Goal: Task Accomplishment & Management: Manage account settings

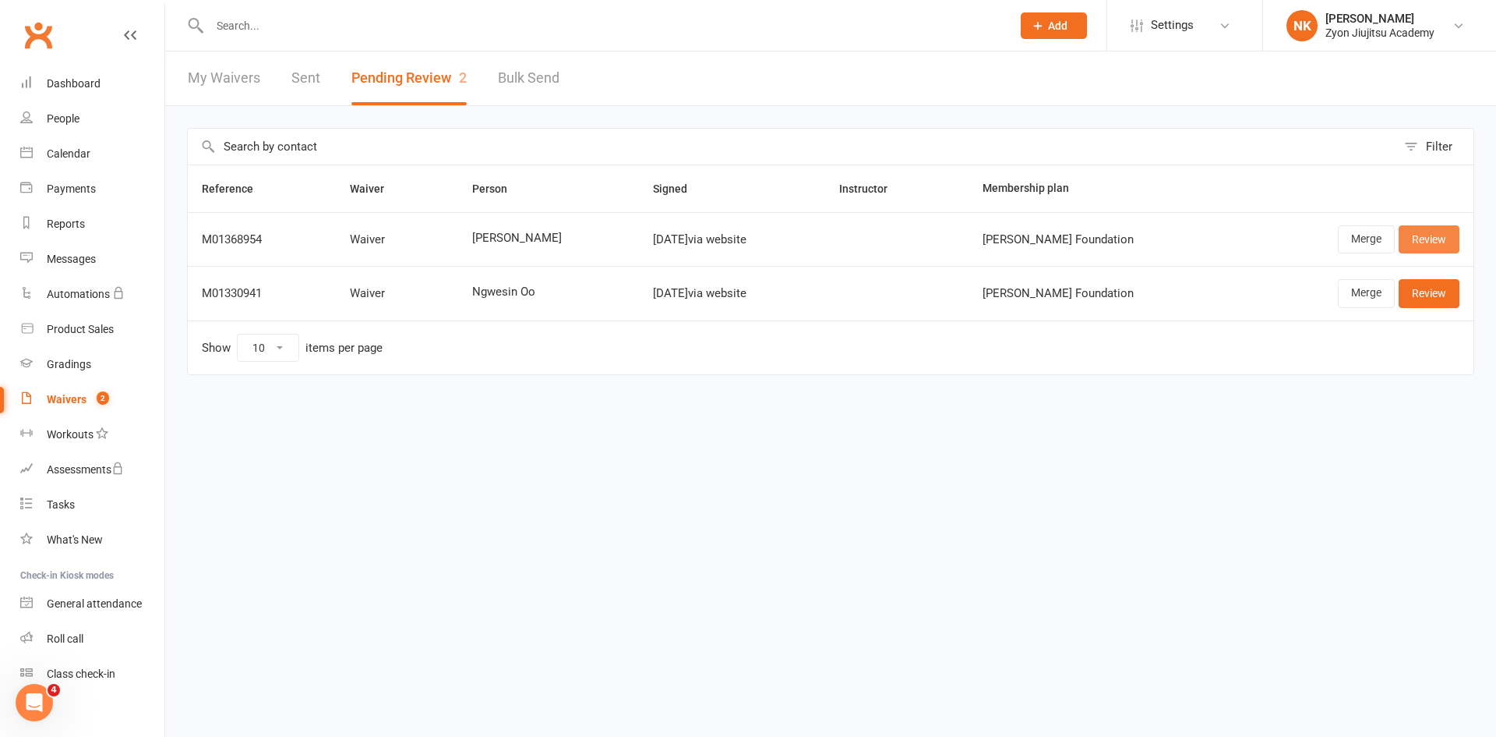
click at [1451, 238] on link "Review" at bounding box center [1429, 239] width 61 height 28
click at [1372, 246] on link "Merge" at bounding box center [1366, 239] width 57 height 28
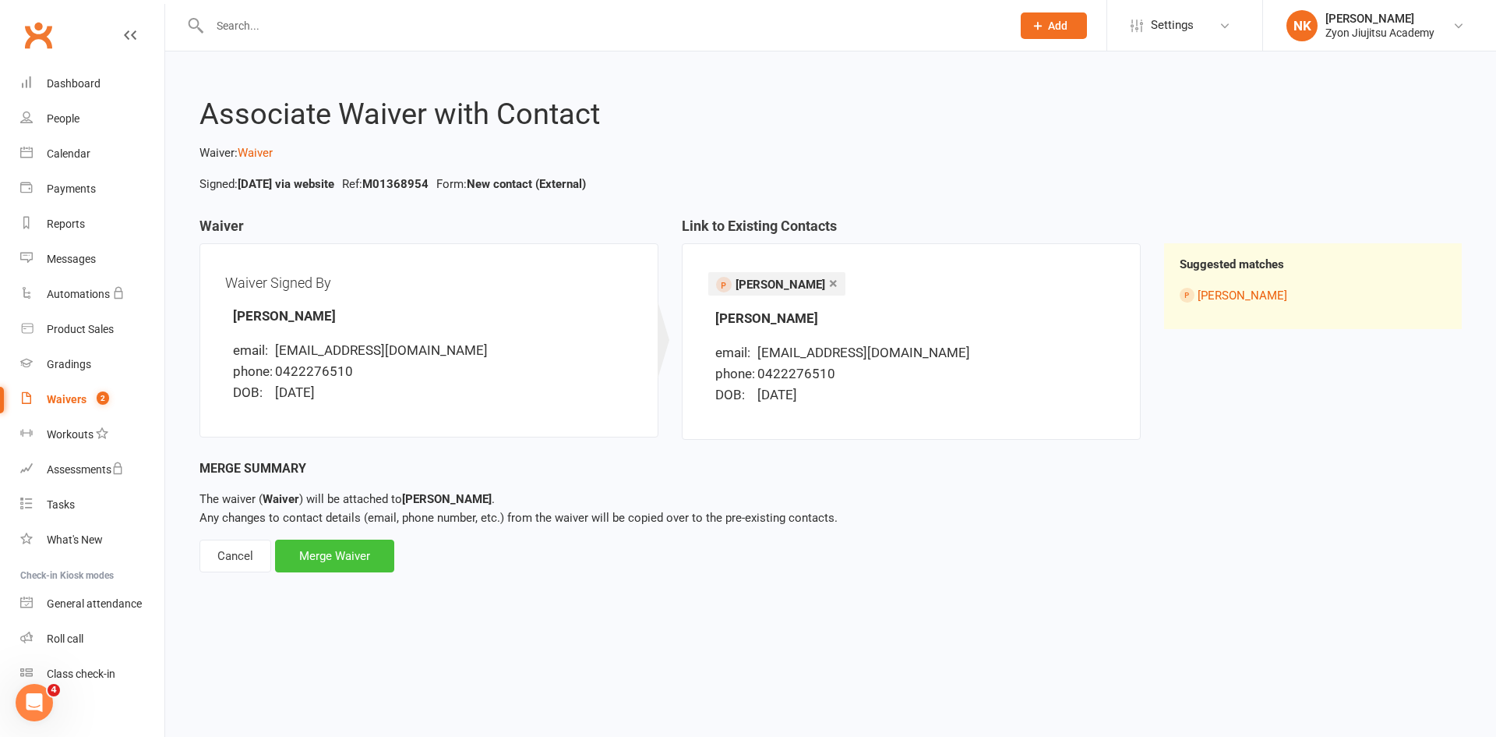
click at [361, 565] on div "Merge Waiver" at bounding box center [334, 555] width 119 height 33
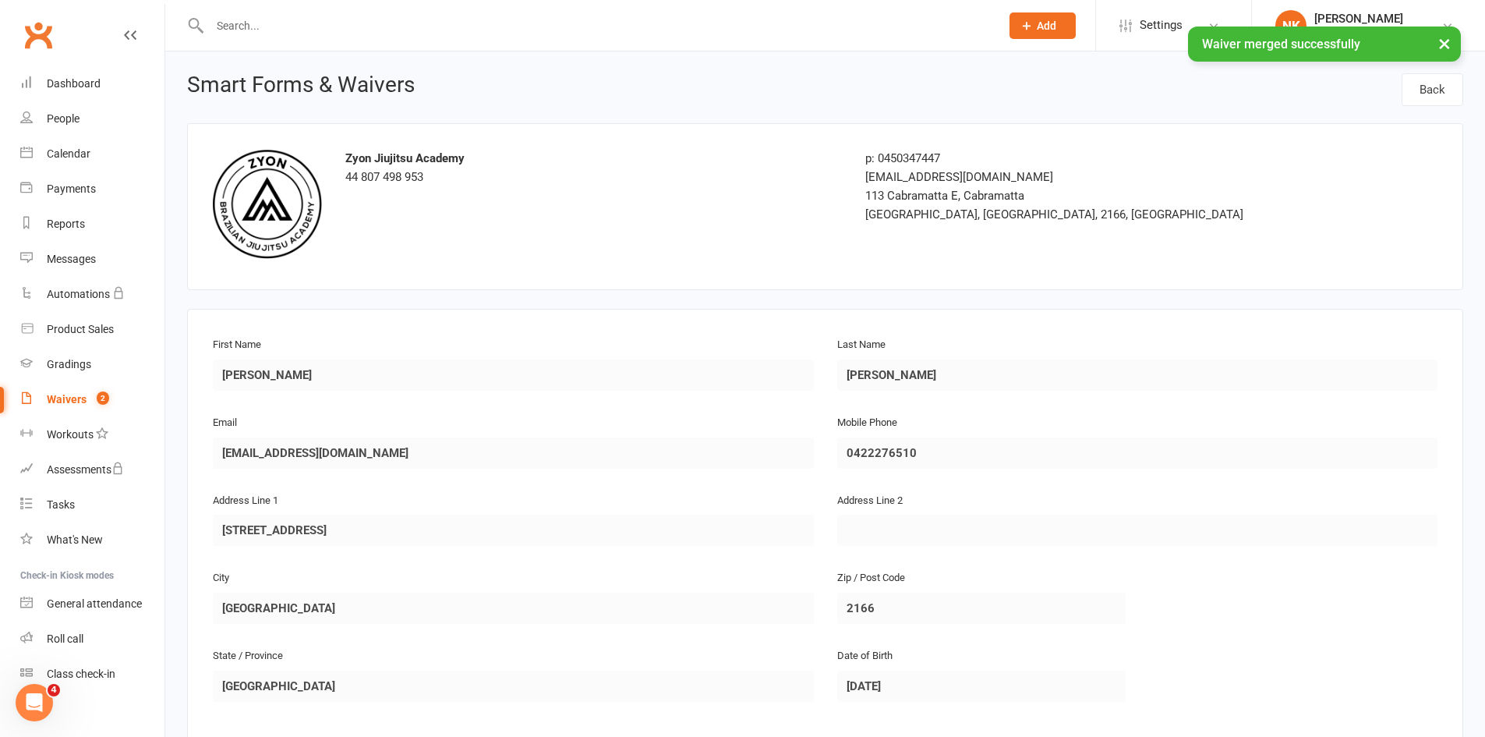
scroll to position [390, 0]
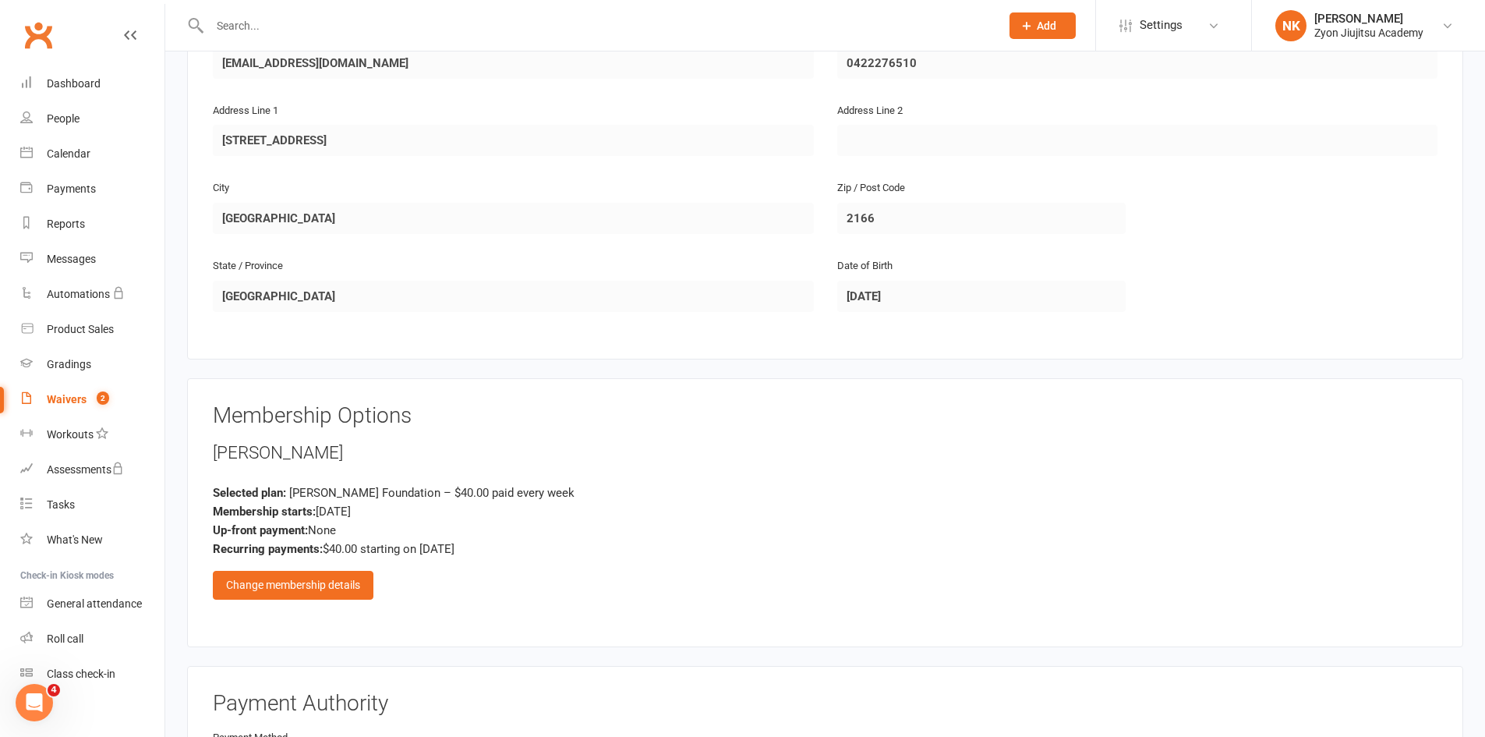
click at [341, 510] on div "Membership starts: [DATE]" at bounding box center [825, 511] width 1224 height 19
click at [356, 514] on div "Membership starts: [DATE]" at bounding box center [825, 511] width 1224 height 19
click at [337, 582] on div "Change membership details" at bounding box center [293, 585] width 161 height 28
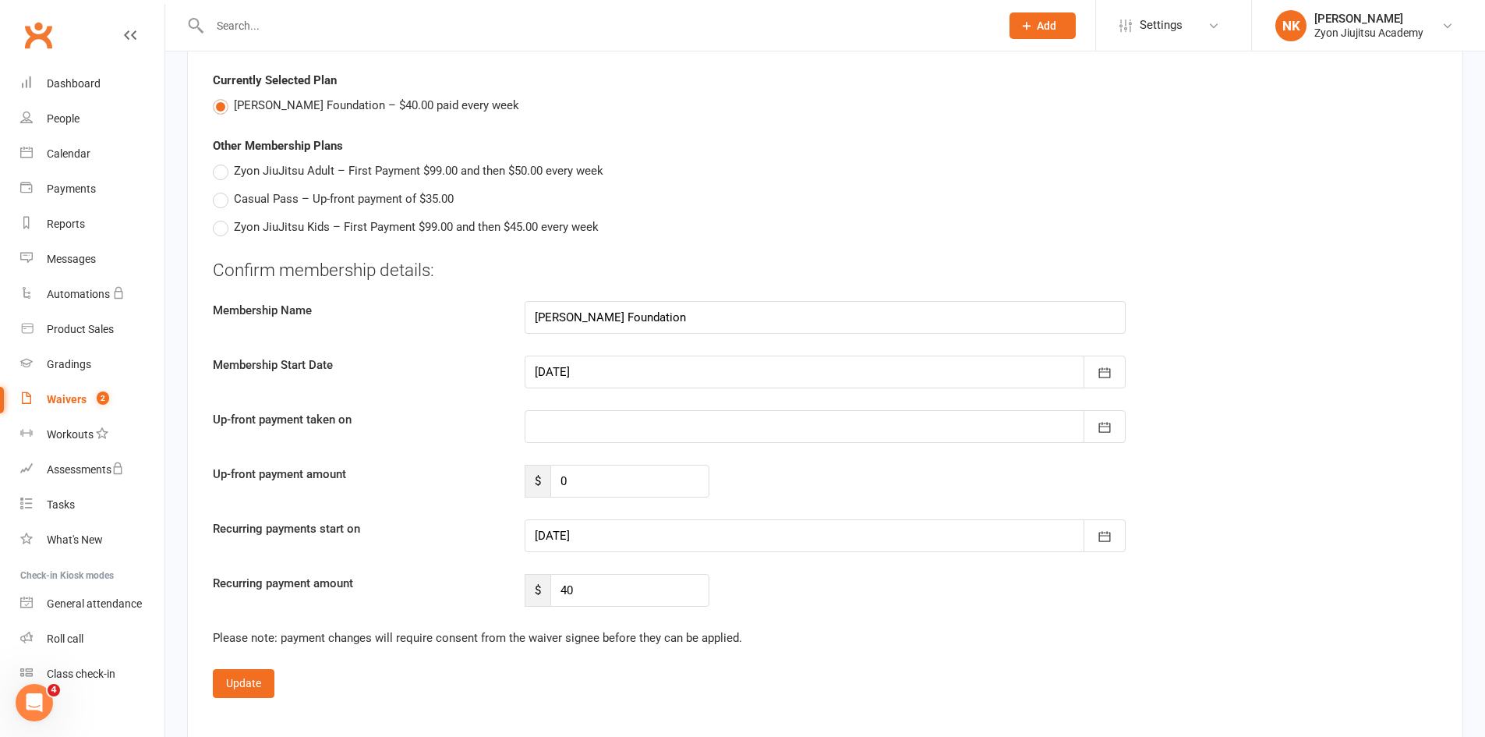
scroll to position [779, 0]
click at [1108, 547] on button "button" at bounding box center [1104, 537] width 42 height 33
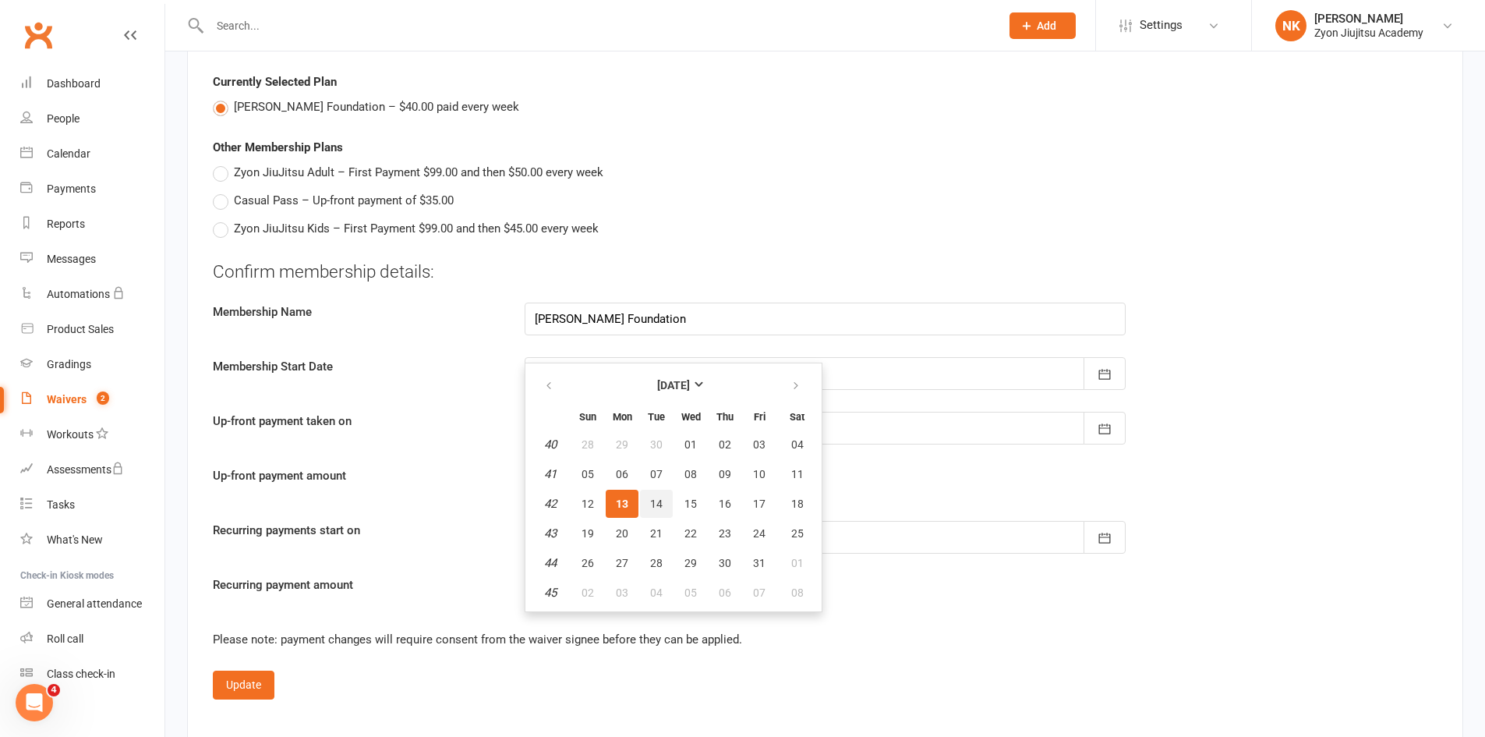
click at [663, 508] on button "14" at bounding box center [656, 503] width 33 height 28
type input "[DATE]"
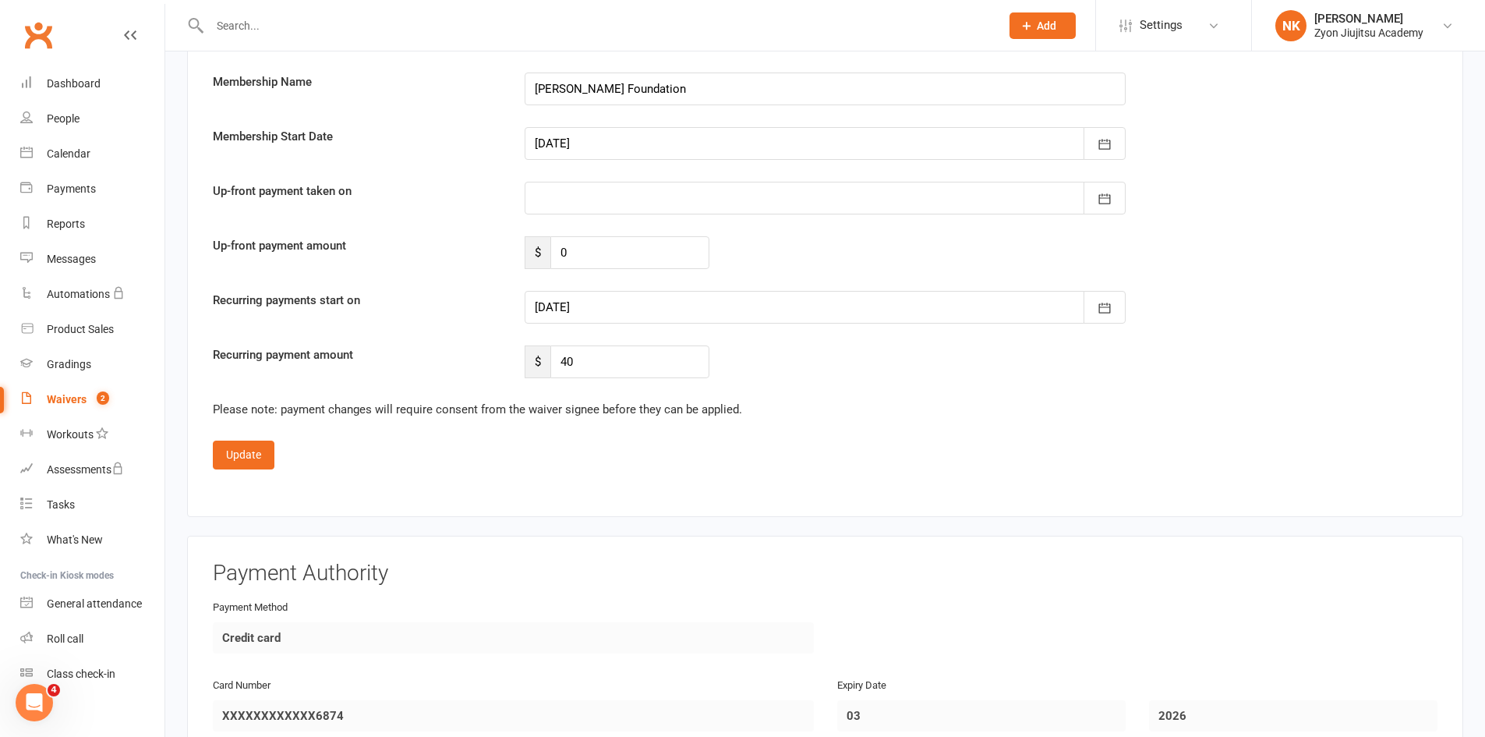
scroll to position [1013, 0]
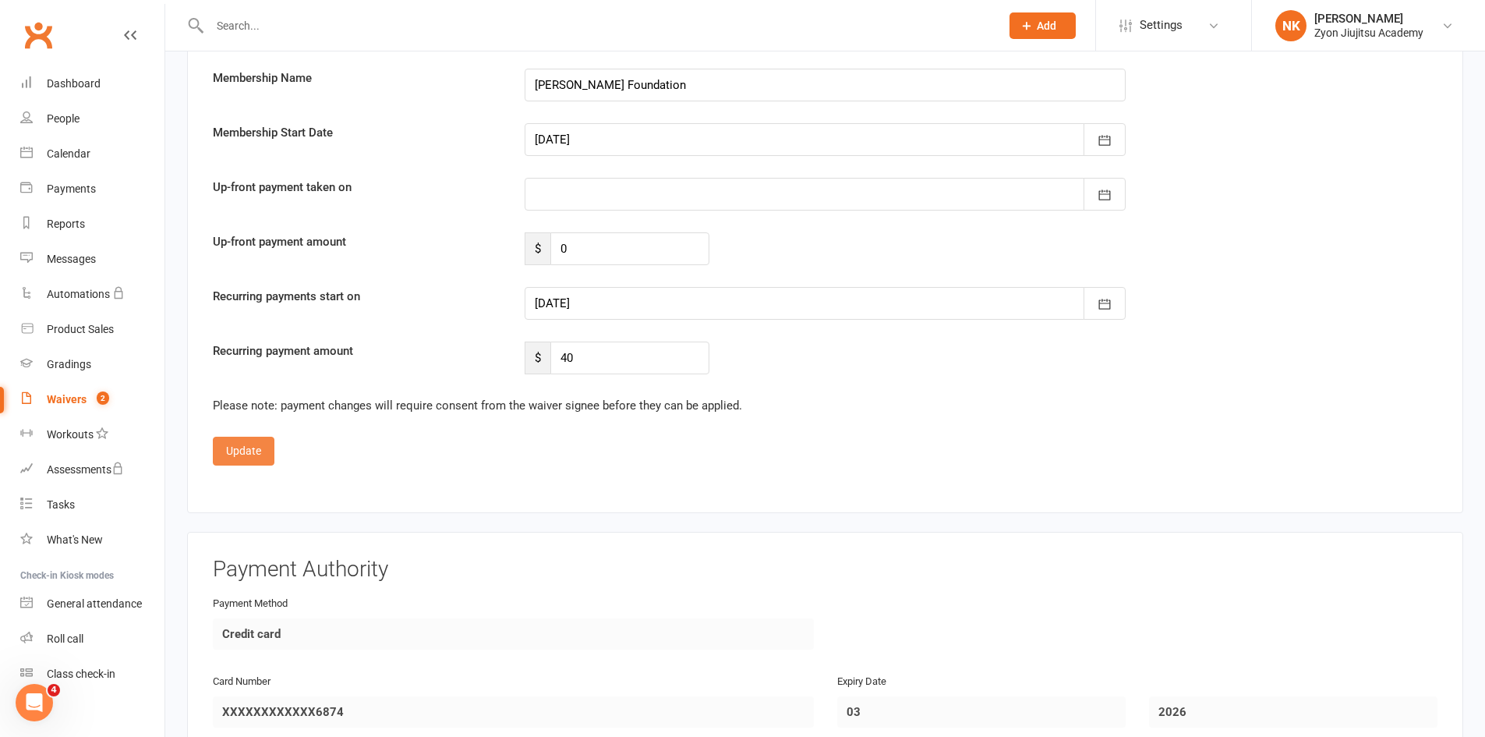
click at [257, 461] on button "Update" at bounding box center [244, 450] width 62 height 28
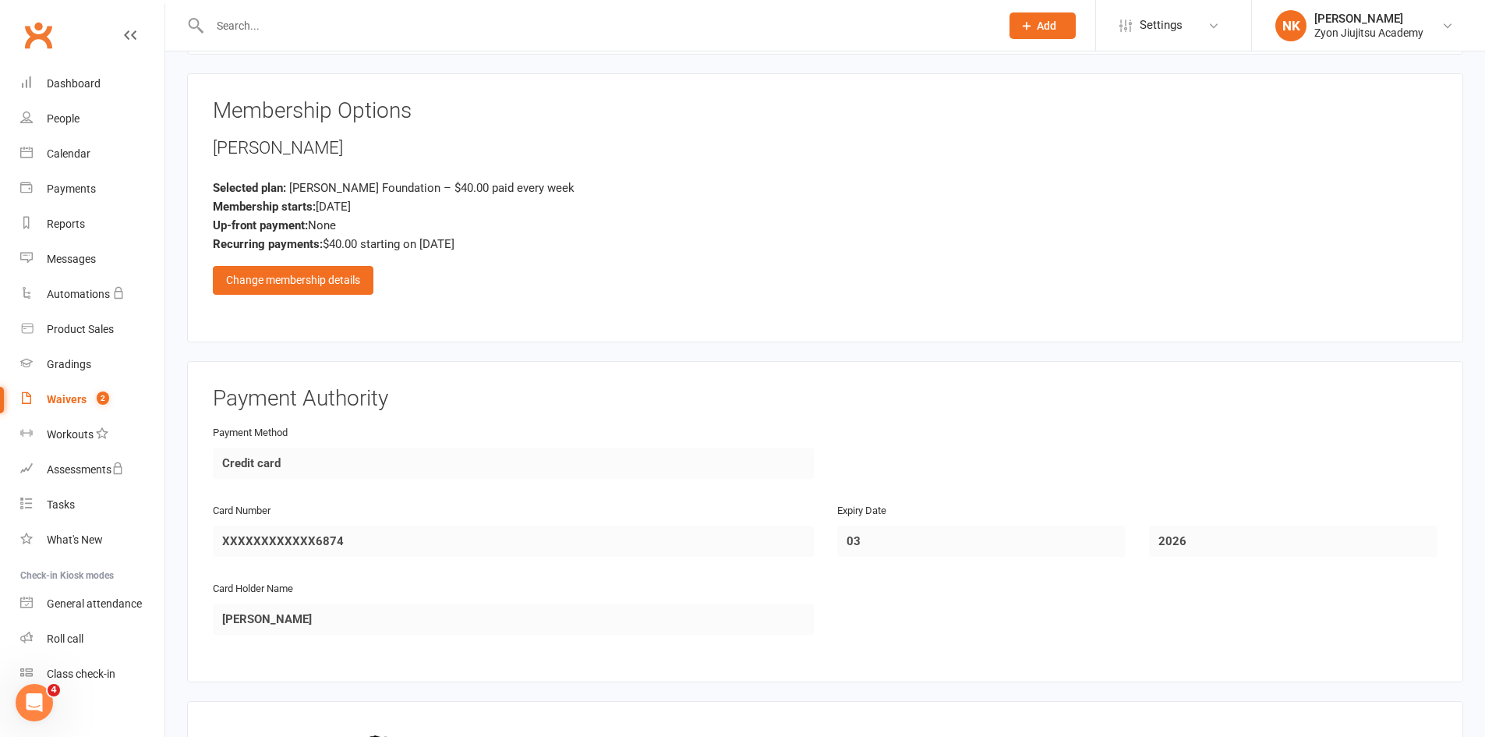
scroll to position [641, 0]
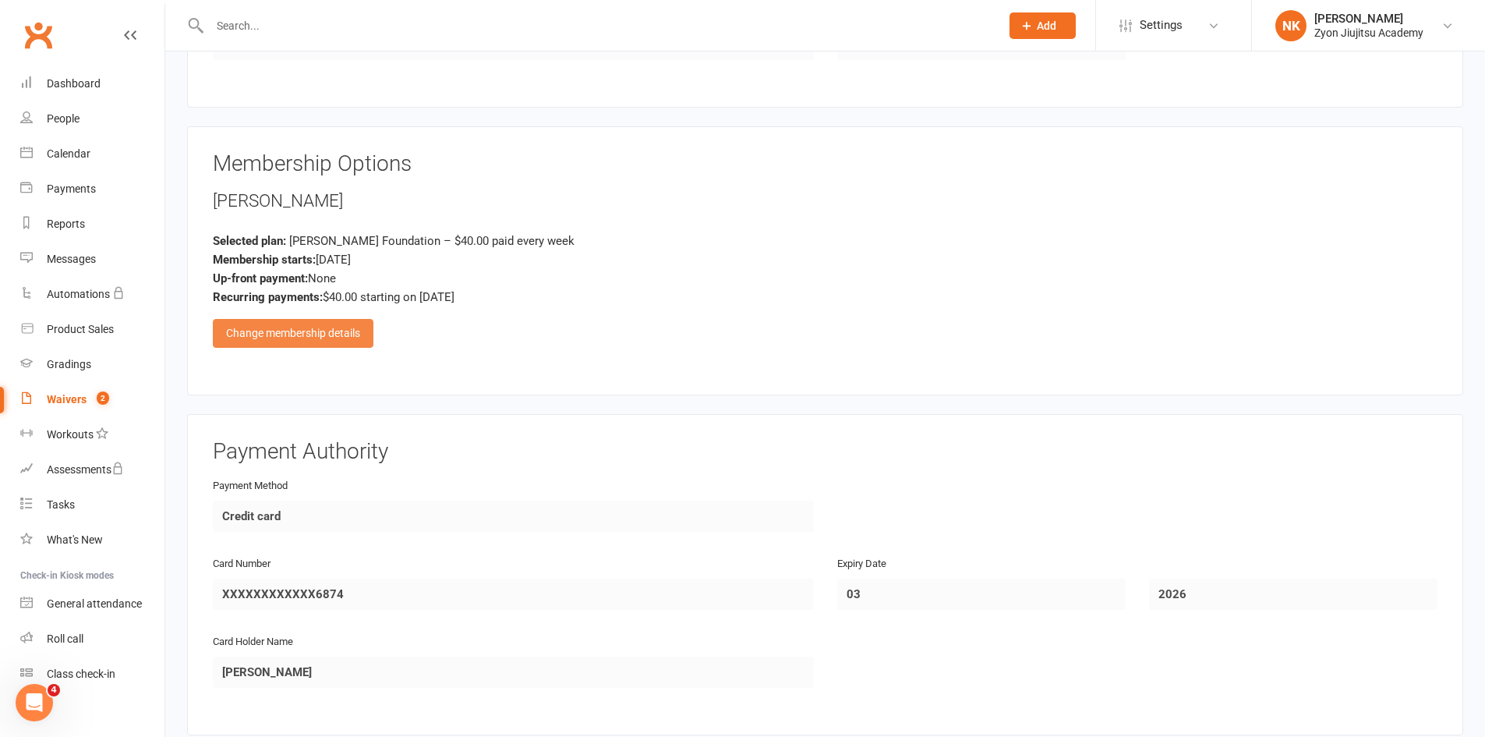
click at [293, 340] on div "Change membership details" at bounding box center [293, 333] width 161 height 28
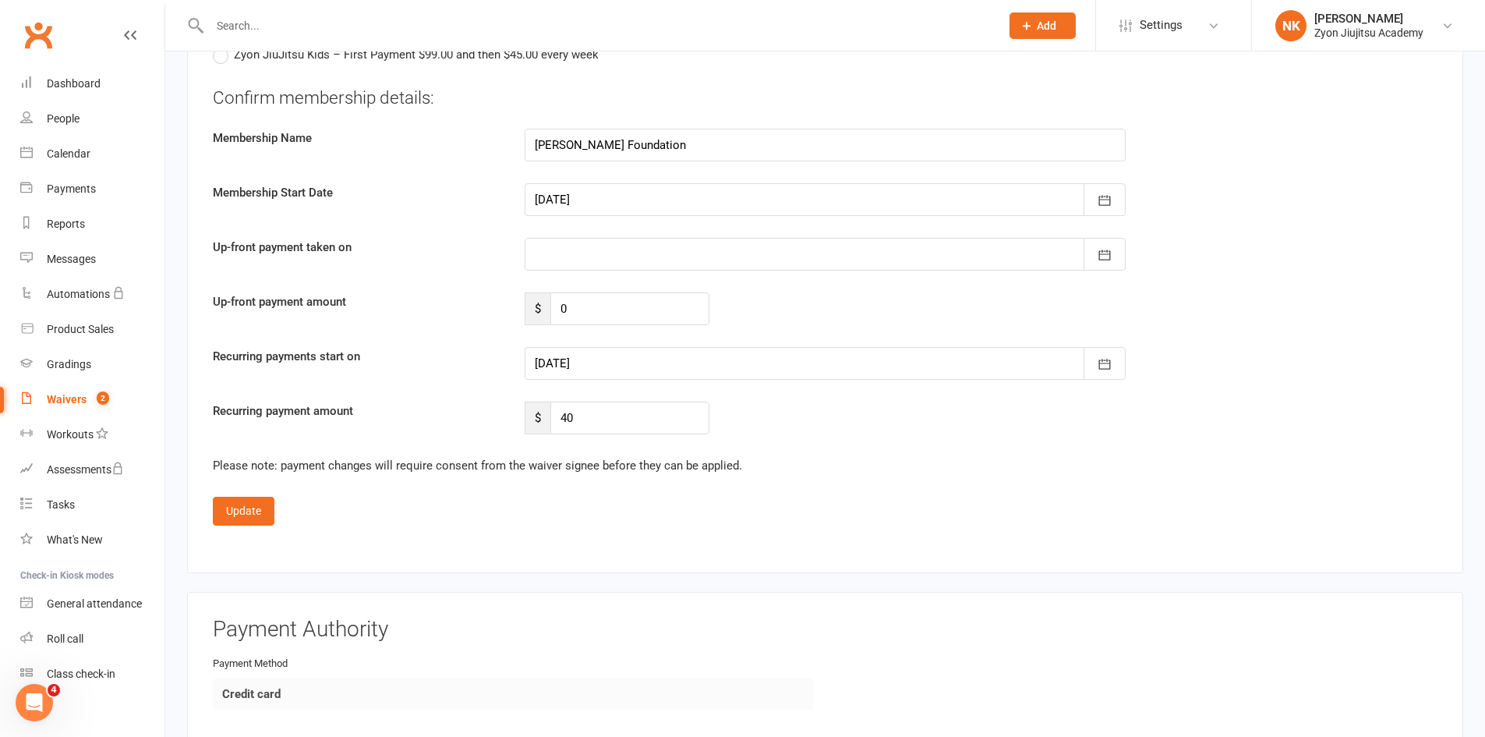
scroll to position [797, 0]
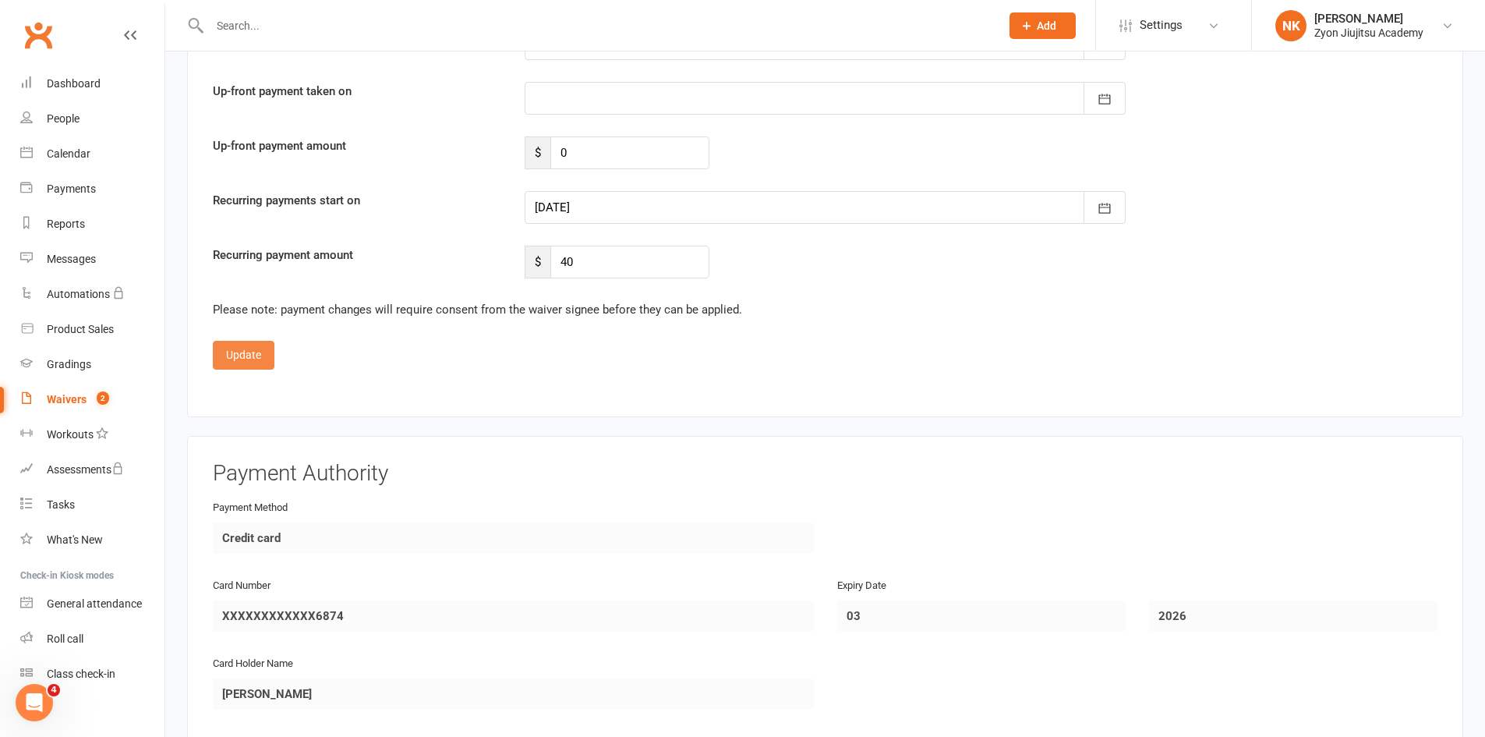
click at [256, 366] on button "Update" at bounding box center [244, 355] width 62 height 28
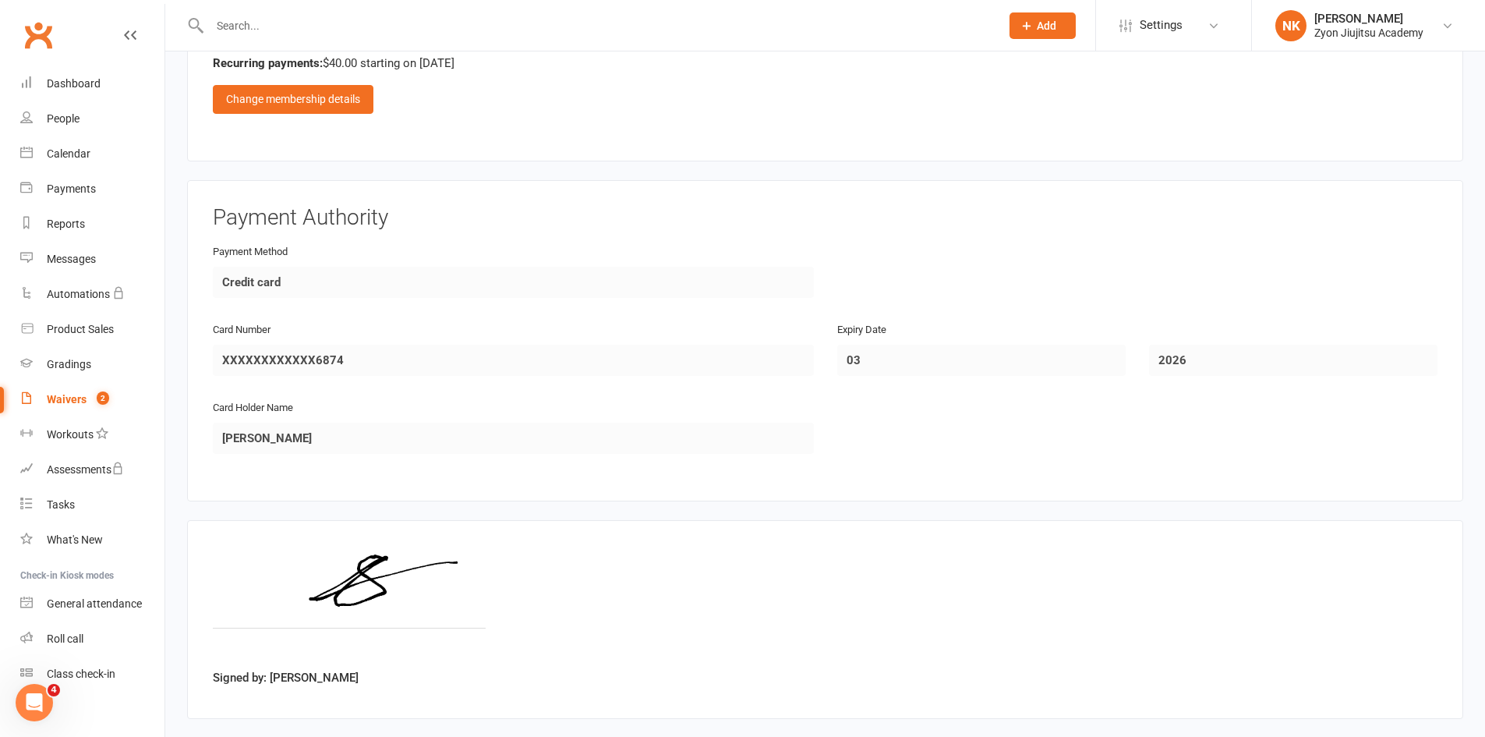
scroll to position [953, 0]
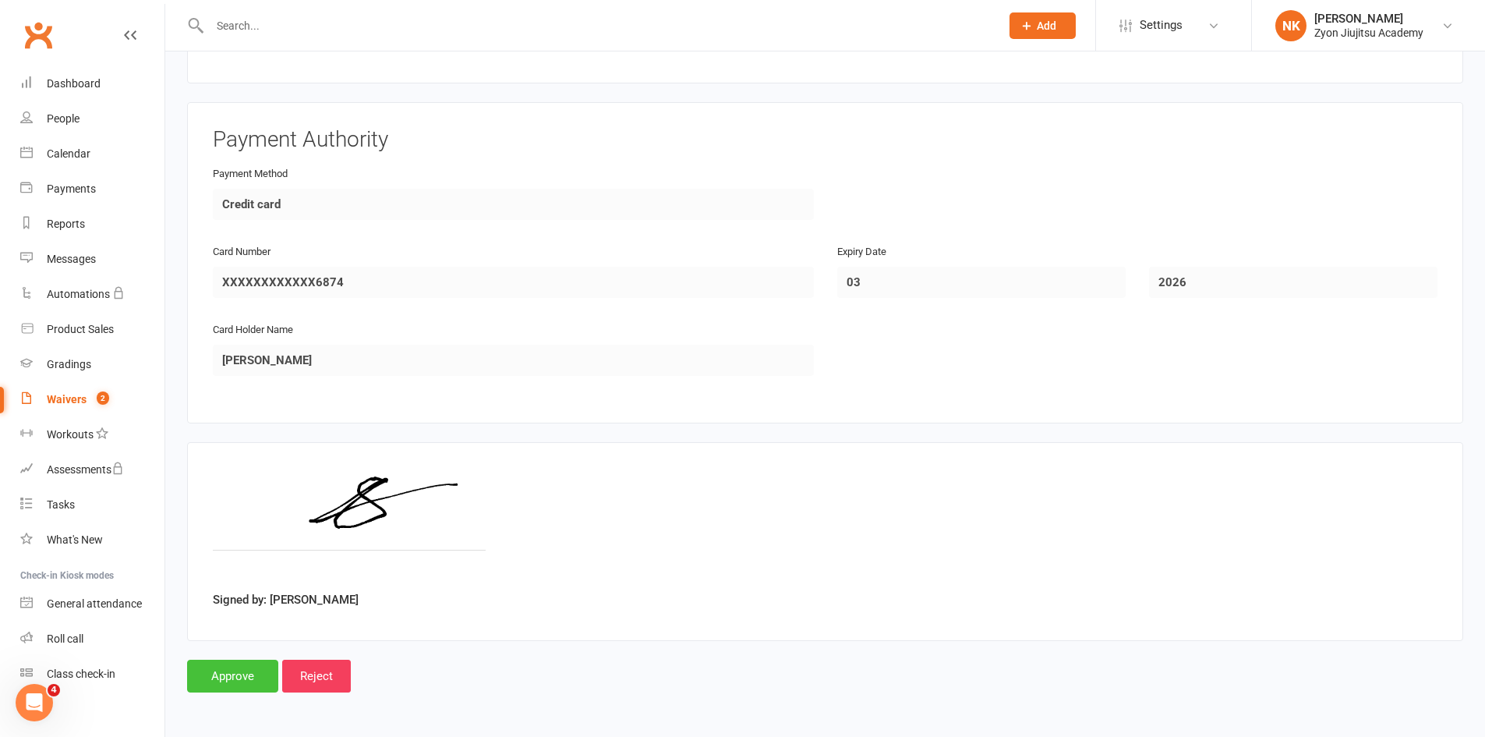
click at [249, 688] on input "Approve" at bounding box center [232, 675] width 91 height 33
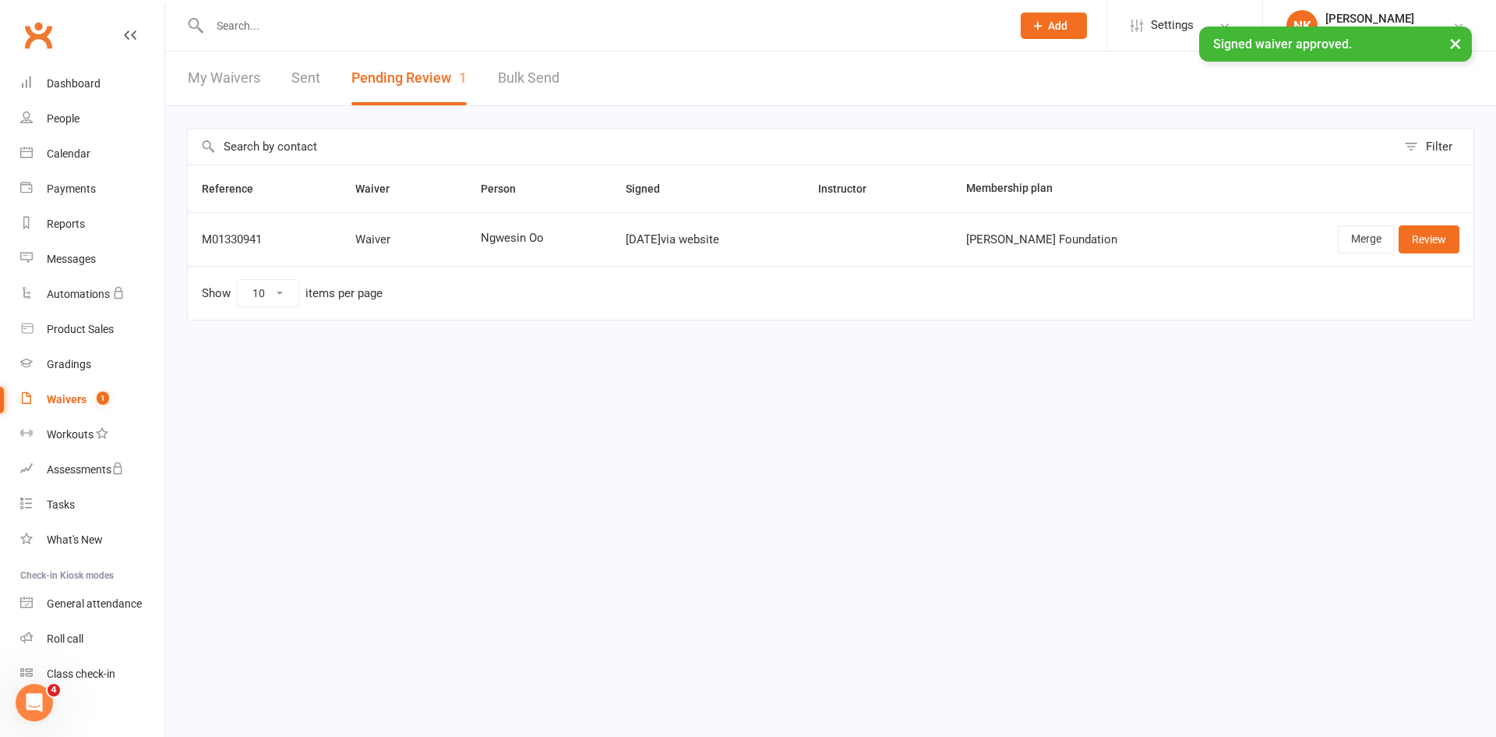
click at [234, 87] on link "My Waivers" at bounding box center [224, 78] width 72 height 54
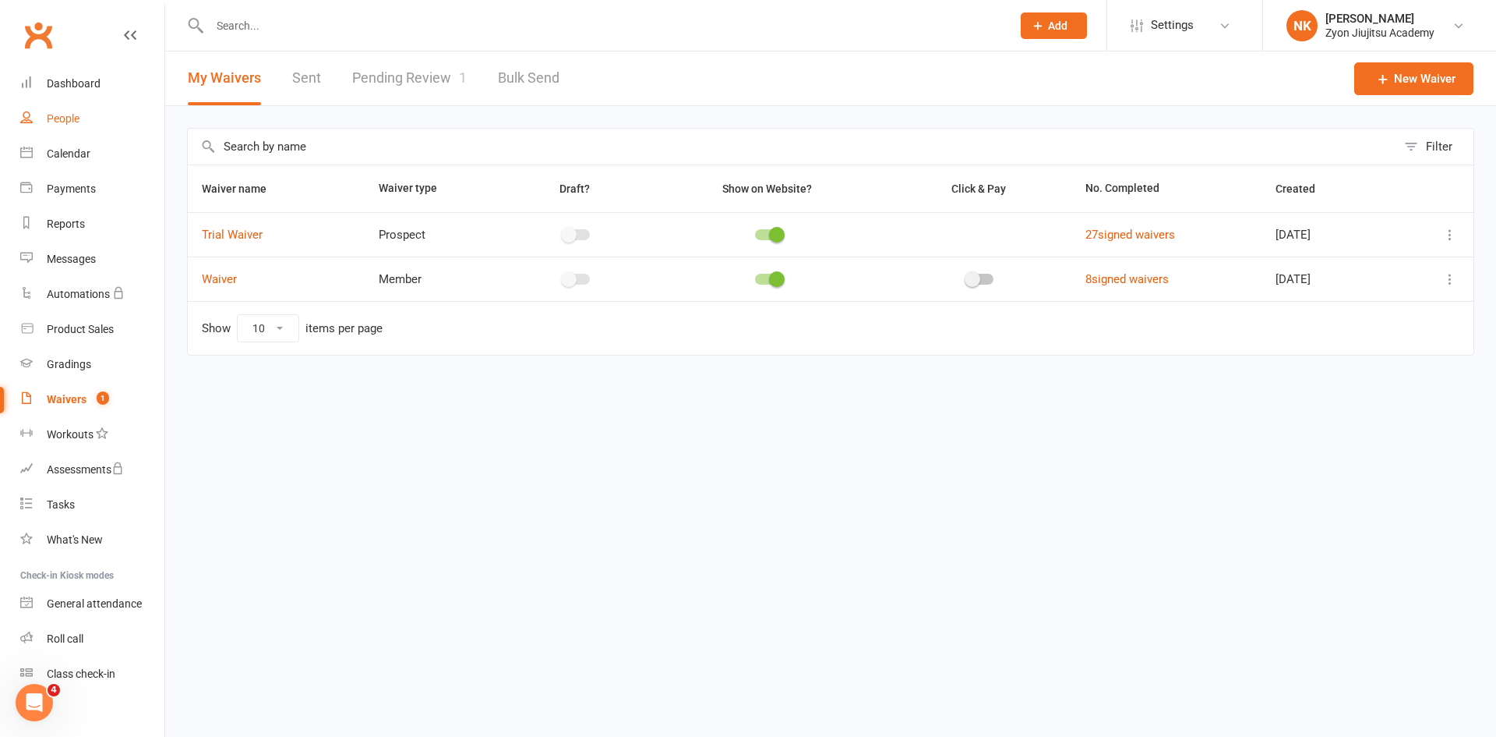
click at [78, 120] on div "People" at bounding box center [63, 118] width 33 height 12
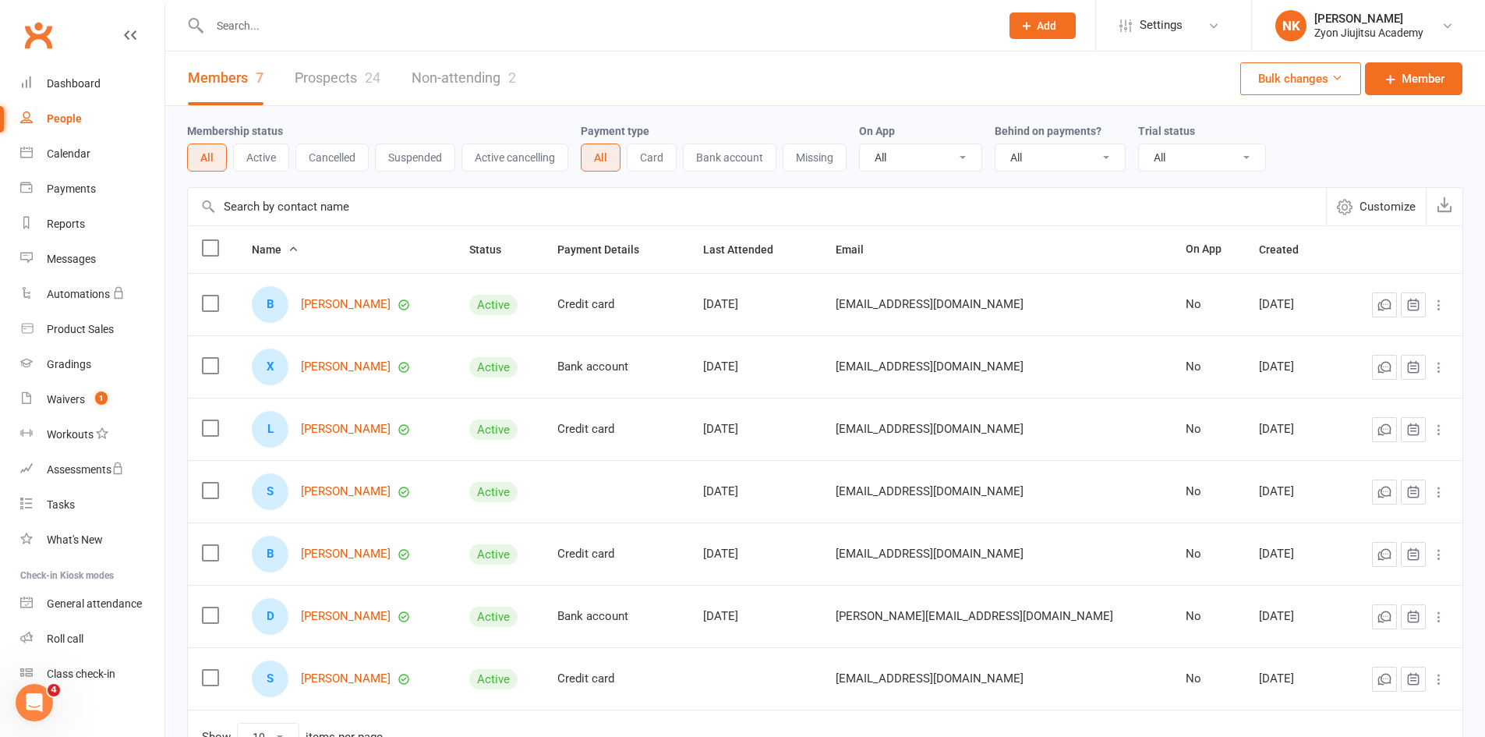
click at [316, 83] on link "Prospects 24" at bounding box center [338, 78] width 86 height 54
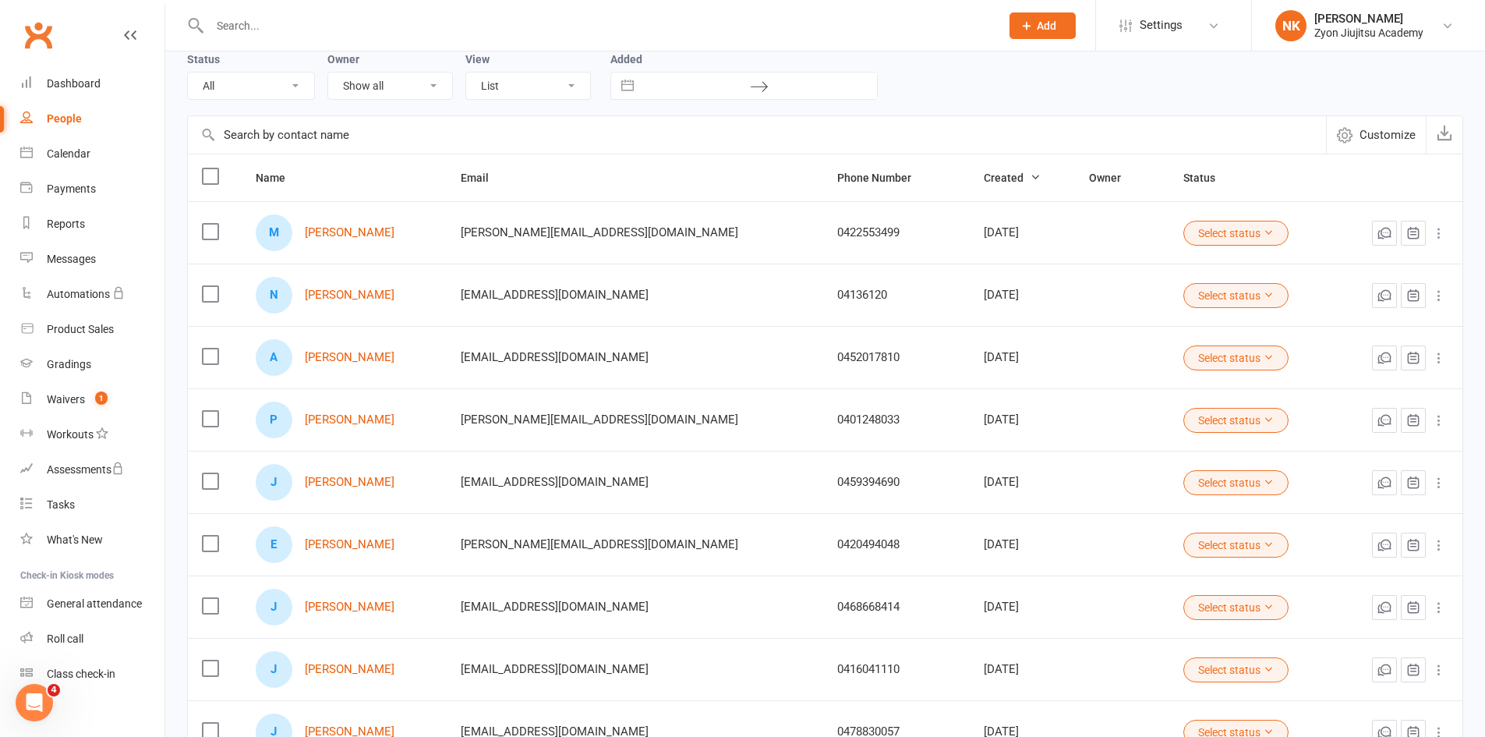
scroll to position [299, 0]
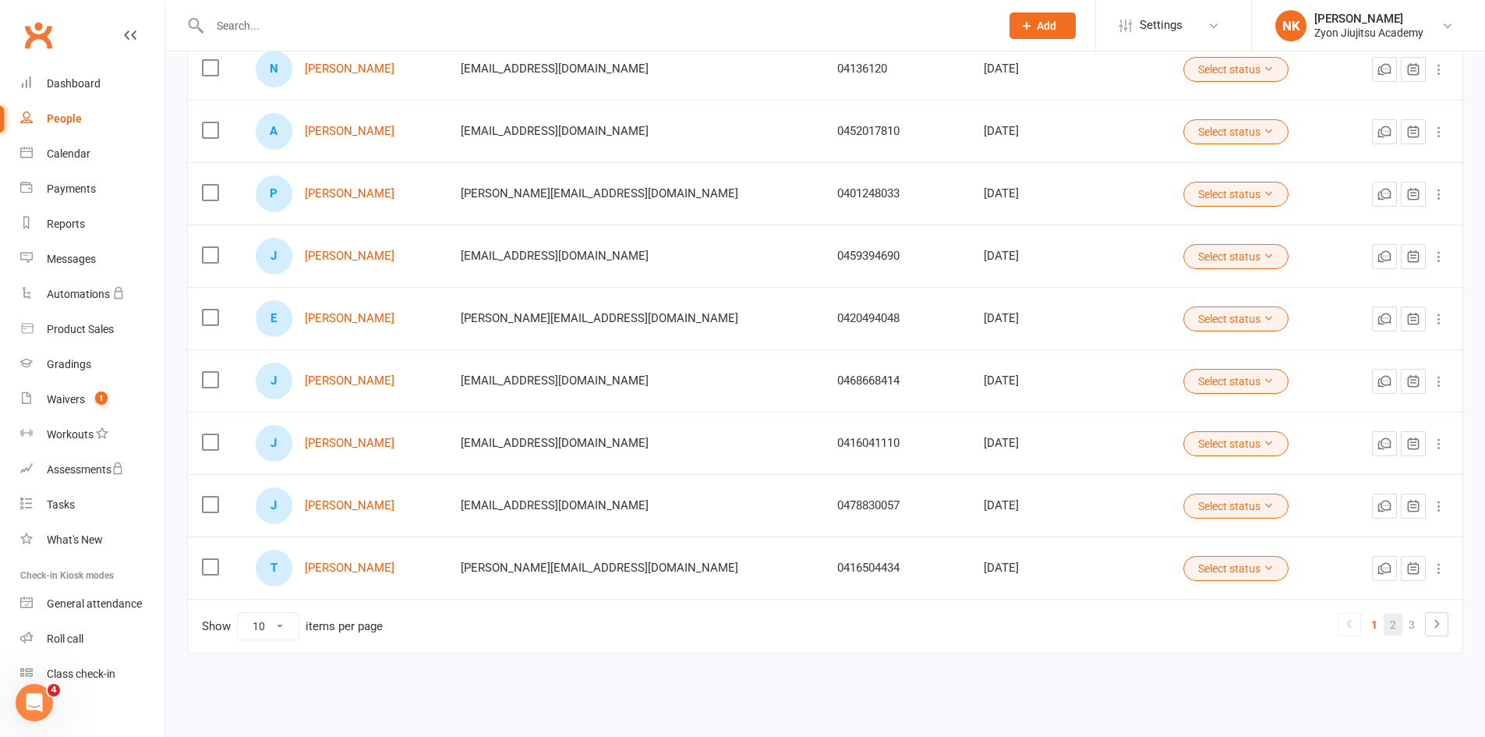
click at [1395, 614] on link "2" at bounding box center [1392, 624] width 19 height 22
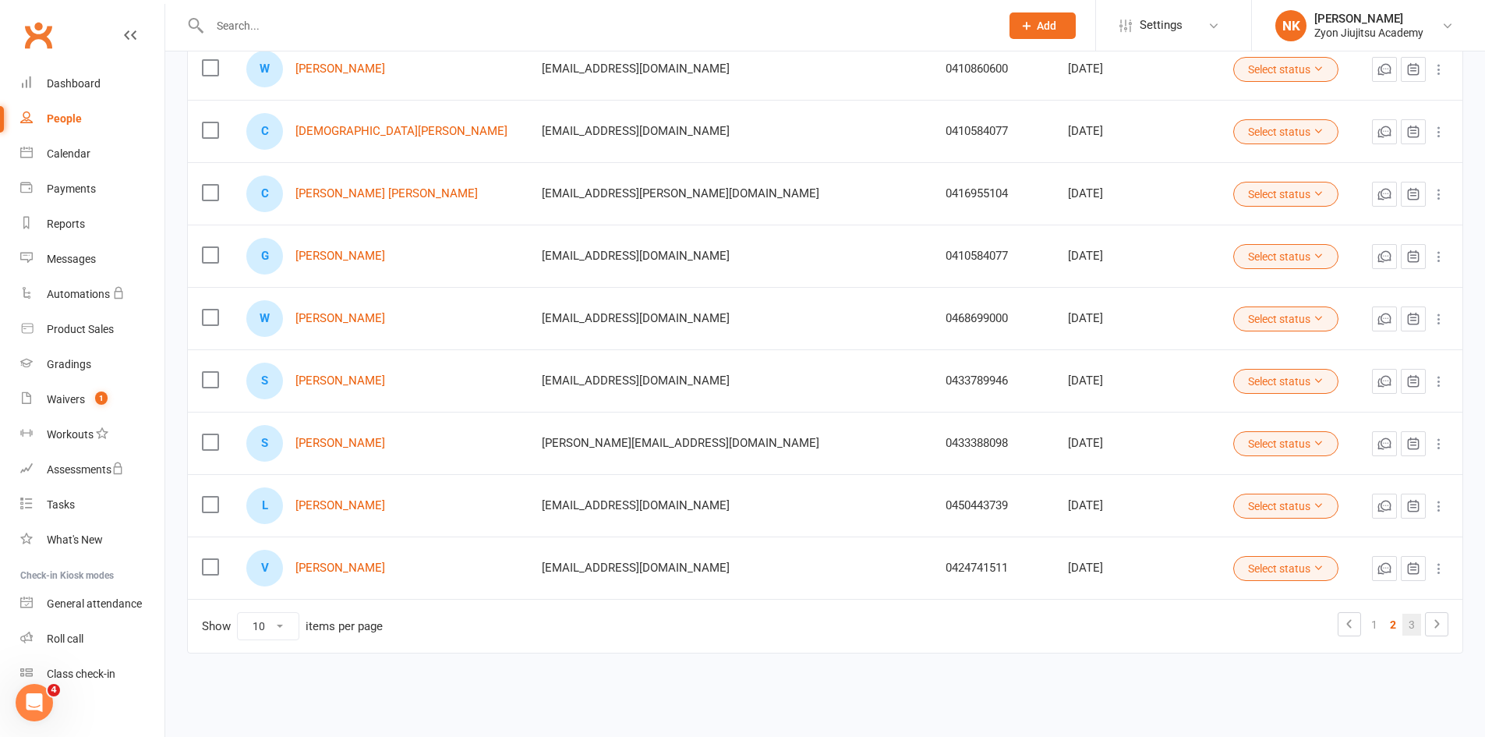
click at [1411, 627] on link "3" at bounding box center [1411, 624] width 19 height 22
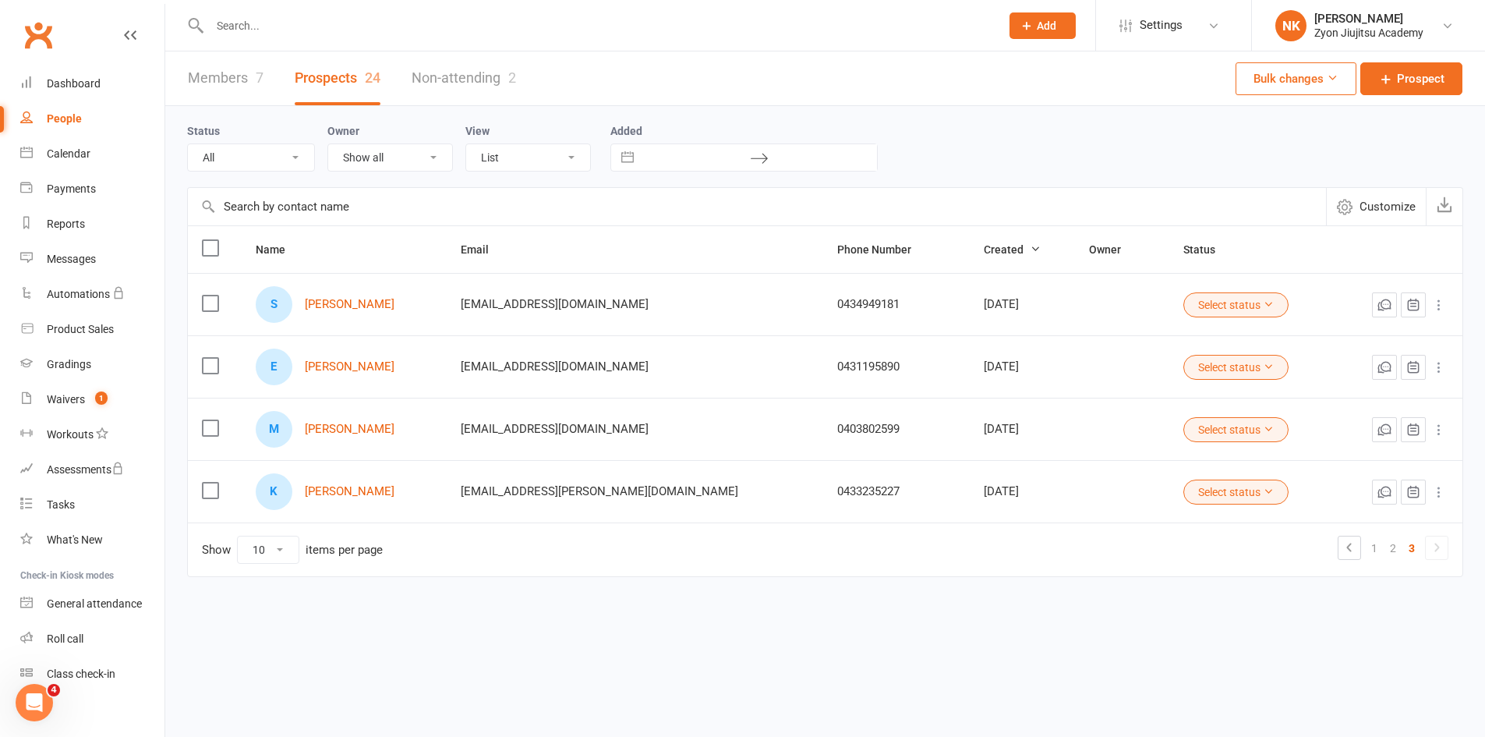
scroll to position [0, 0]
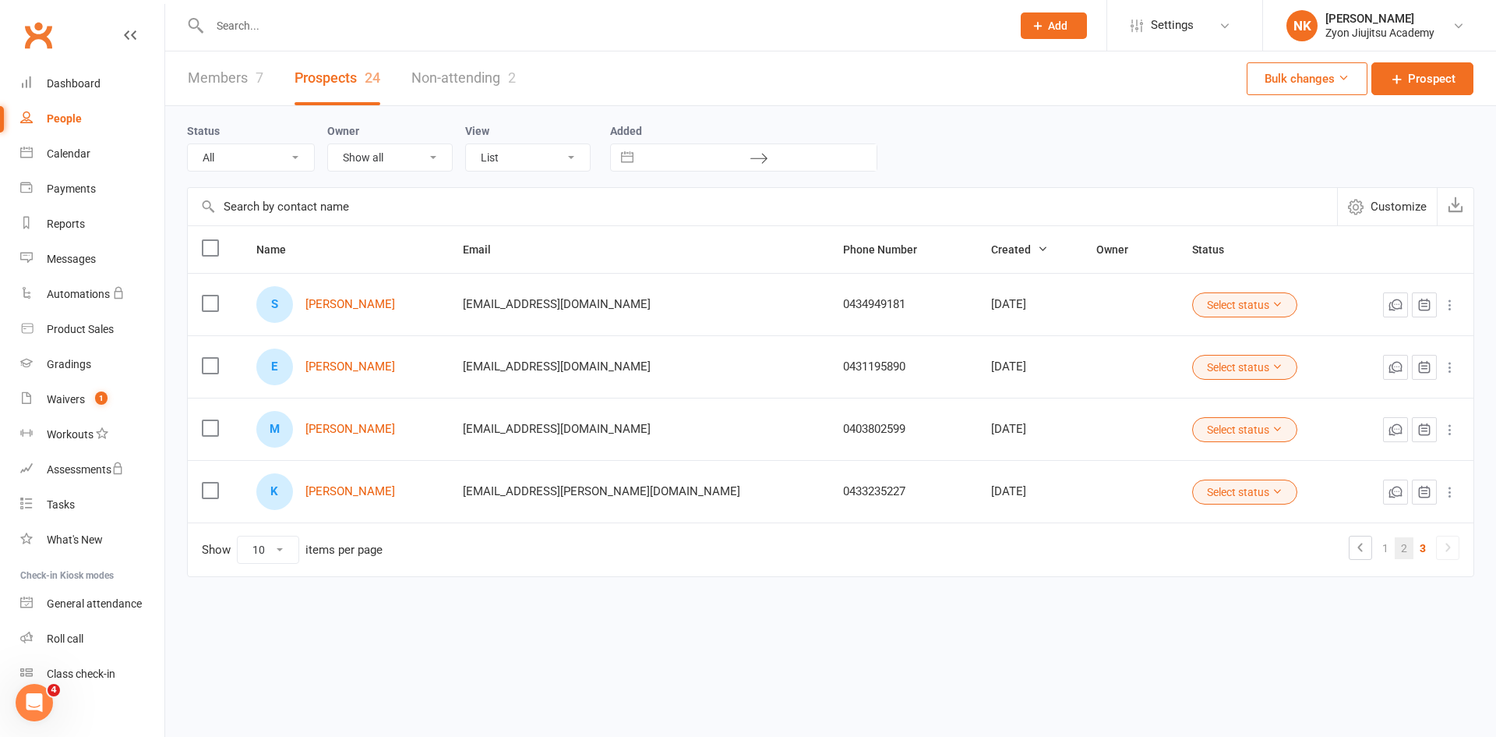
click at [1401, 550] on link "2" at bounding box center [1404, 548] width 19 height 22
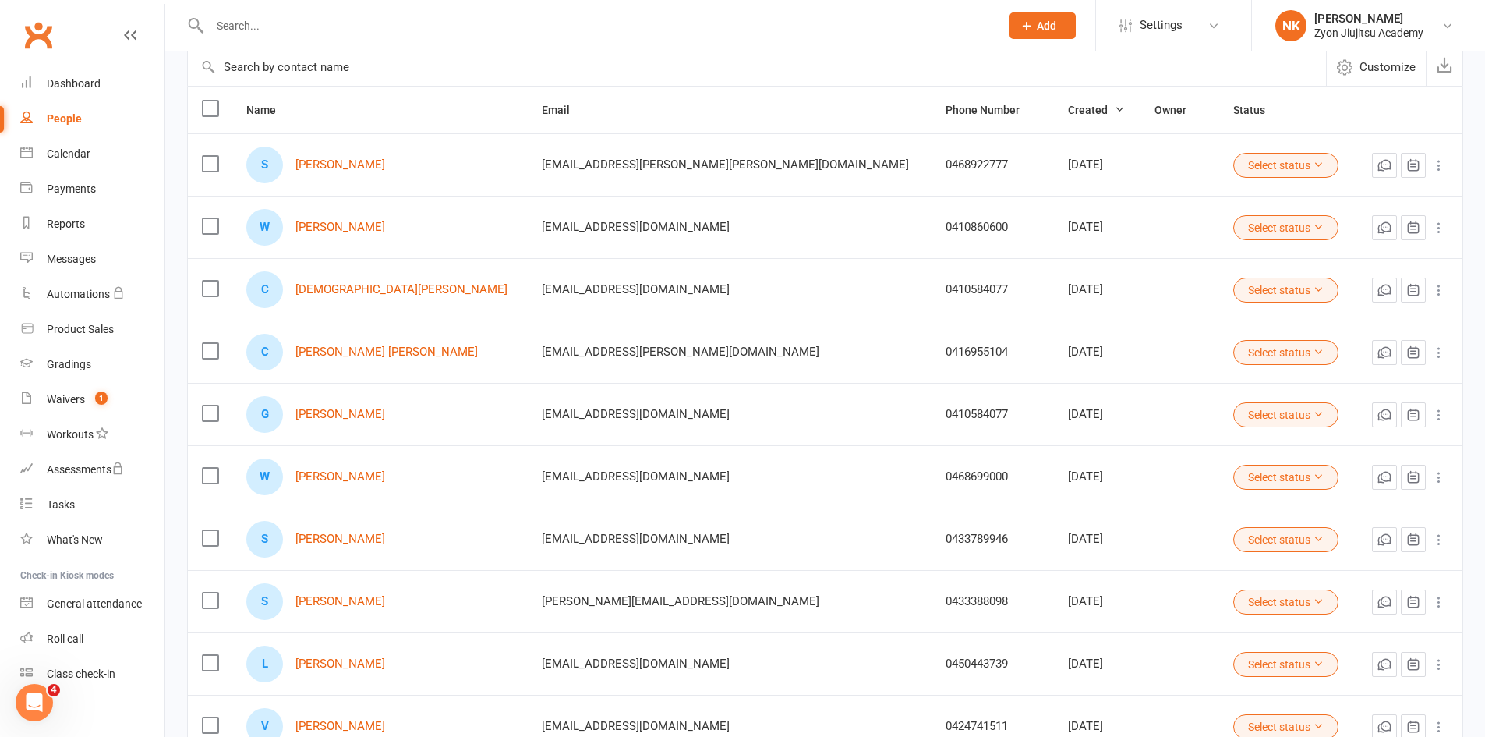
scroll to position [299, 0]
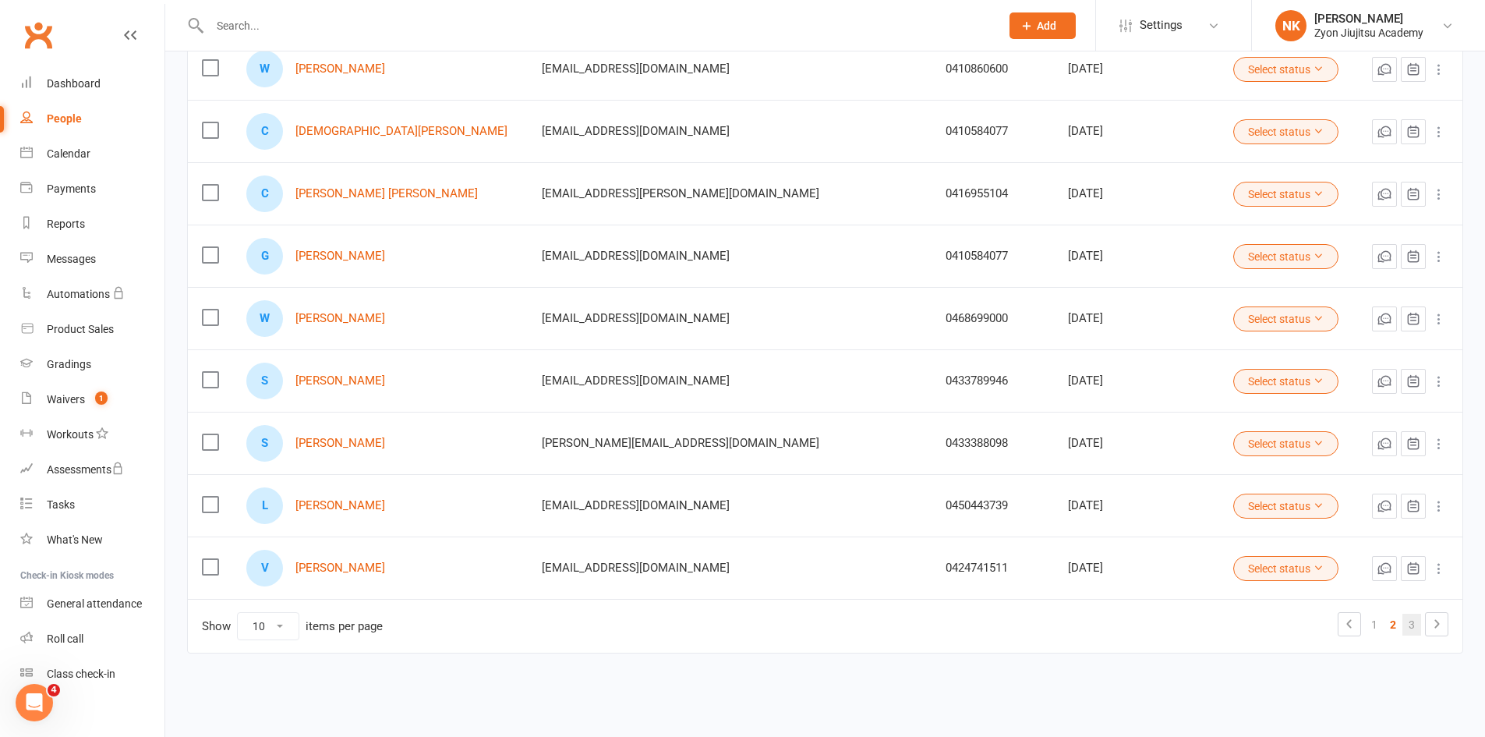
click at [1411, 623] on link "3" at bounding box center [1411, 624] width 19 height 22
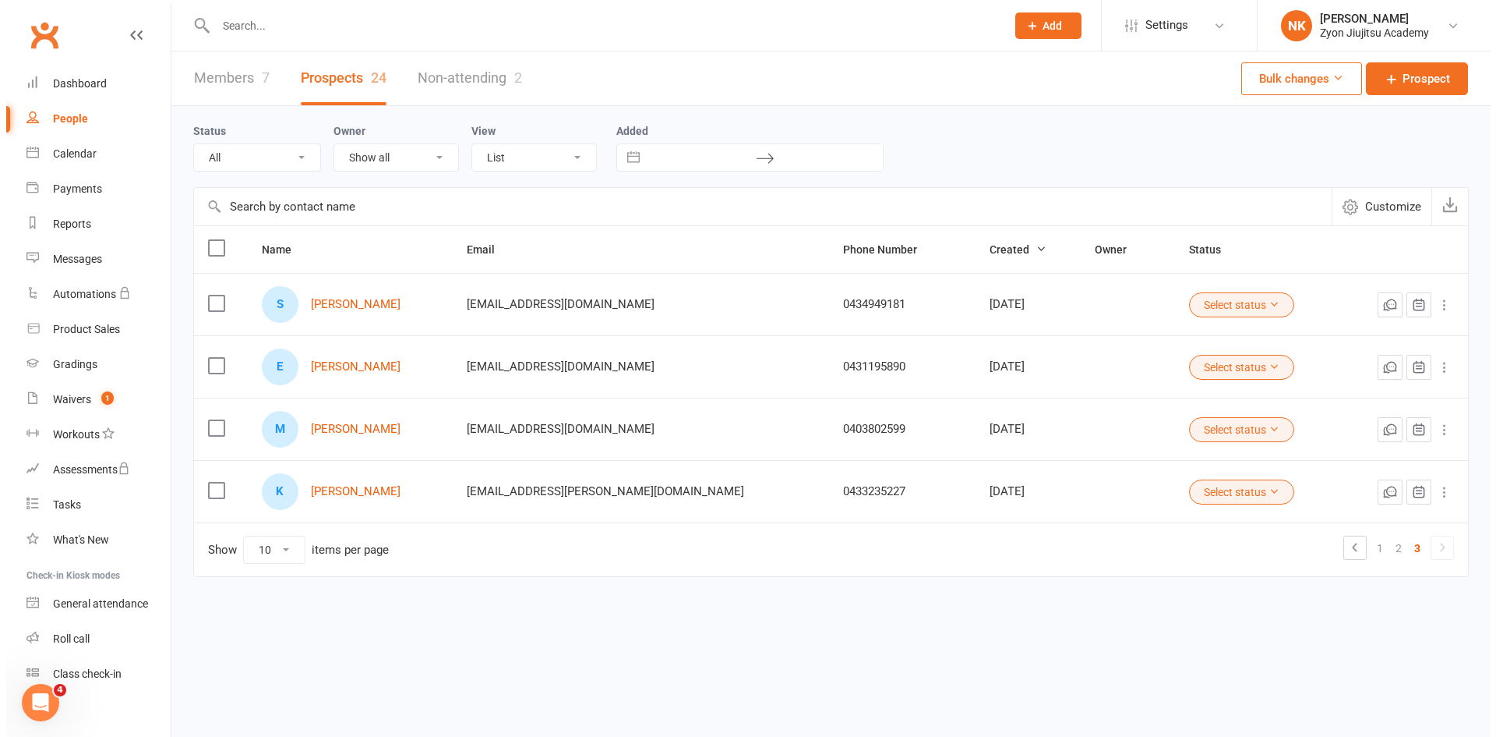
scroll to position [0, 0]
